Goal: Task Accomplishment & Management: Use online tool/utility

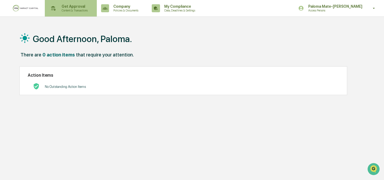
click at [62, 14] on div "Get Approval Content & Transactions" at bounding box center [70, 8] width 47 height 17
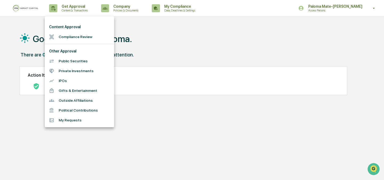
click at [65, 40] on li "Compliance Review" at bounding box center [79, 37] width 69 height 10
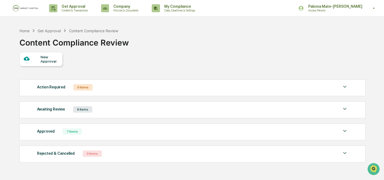
click at [48, 110] on div "Awaiting Review" at bounding box center [51, 109] width 28 height 7
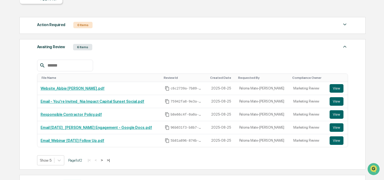
scroll to position [67, 0]
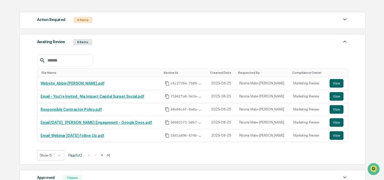
click at [111, 46] on div "Awaiting Review 6 Items" at bounding box center [192, 41] width 311 height 7
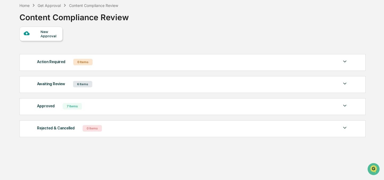
click at [95, 106] on div "Approved 7 Items" at bounding box center [192, 106] width 311 height 7
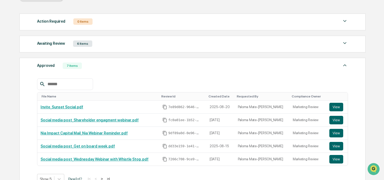
scroll to position [65, 0]
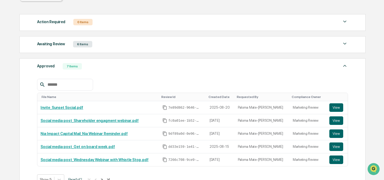
click at [104, 46] on div "Awaiting Review 6 Items" at bounding box center [192, 44] width 311 height 7
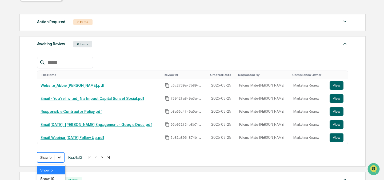
scroll to position [98, 0]
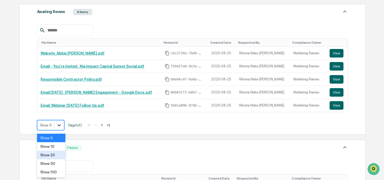
click at [62, 156] on body "Get Approval Content & Transactions Company Policies & Documents My Compliance …" at bounding box center [192, 115] width 384 height 427
click at [56, 147] on div "Show 10" at bounding box center [51, 146] width 28 height 9
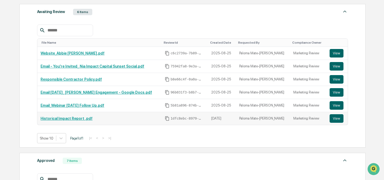
click at [82, 119] on link "Historical Impact Report .pdf" at bounding box center [67, 118] width 52 height 4
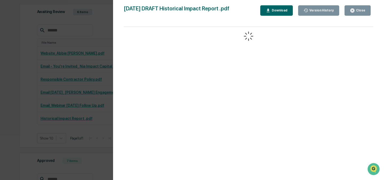
click at [76, 116] on div "Version History [DATE] 09:22 PM Paloma Mate-[PERSON_NAME] [DATE] DRAFT Historic…" at bounding box center [192, 90] width 384 height 180
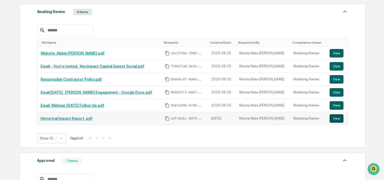
click at [334, 119] on button "View" at bounding box center [336, 118] width 14 height 9
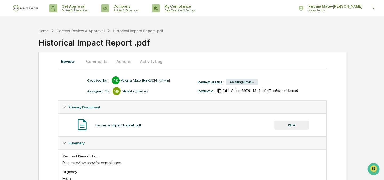
click at [118, 60] on button "Actions" at bounding box center [123, 61] width 24 height 13
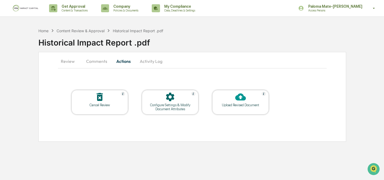
click at [218, 92] on div at bounding box center [240, 97] width 53 height 11
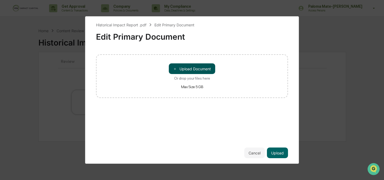
click at [193, 70] on button "＋ Upload Document" at bounding box center [192, 68] width 46 height 11
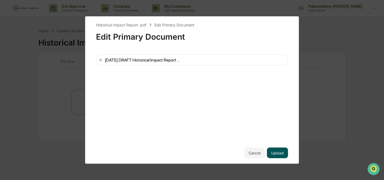
click at [278, 153] on button "Upload" at bounding box center [277, 153] width 21 height 11
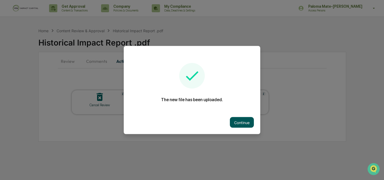
click at [244, 123] on button "Continue" at bounding box center [242, 122] width 24 height 11
